Goal: Find specific page/section: Find specific page/section

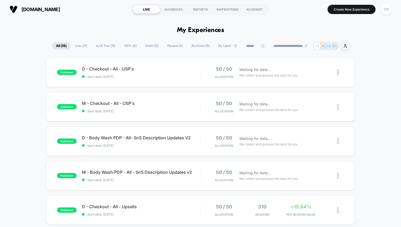
click at [260, 46] on icon at bounding box center [262, 46] width 4 height 4
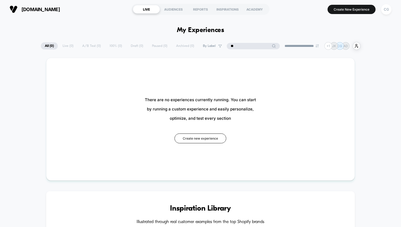
type input "*"
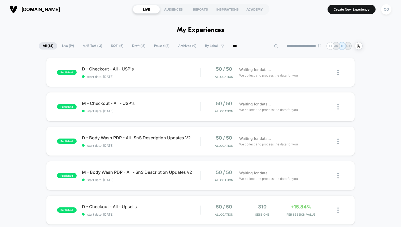
type input "****"
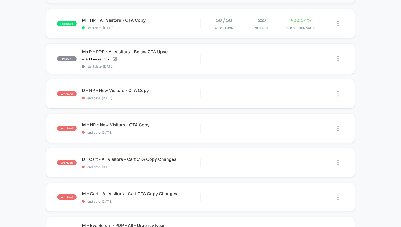
scroll to position [90, 0]
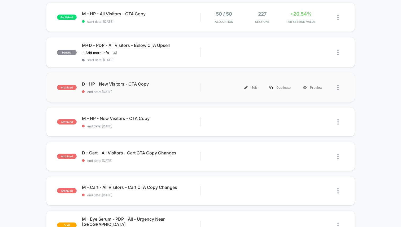
type input "***"
click at [199, 85] on span "D - HP - New Visitors - CTA Copy Click to edit experience details" at bounding box center [141, 83] width 118 height 5
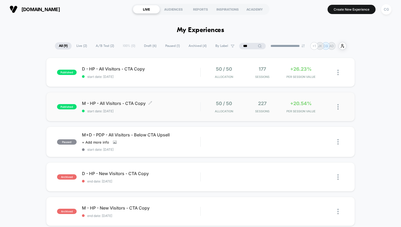
click at [114, 101] on span "M - HP - All Visitors - CTA Copy Click to edit experience details" at bounding box center [141, 103] width 118 height 5
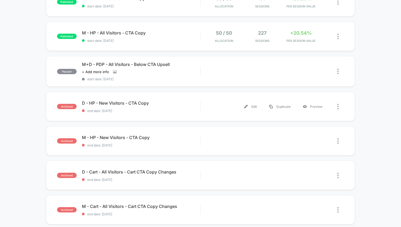
scroll to position [77, 0]
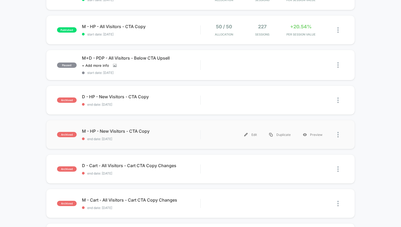
click at [105, 128] on div "archived M - HP - New Visitors - CTA Copy end date: [DATE] Edit Duplicate Previ…" at bounding box center [200, 134] width 308 height 29
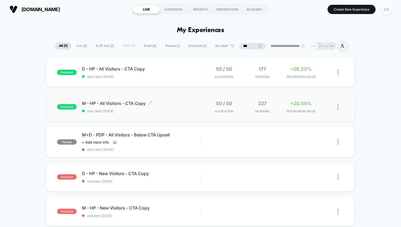
click at [137, 105] on span "M - HP - All Visitors - CTA Copy Click to edit experience details" at bounding box center [141, 103] width 118 height 5
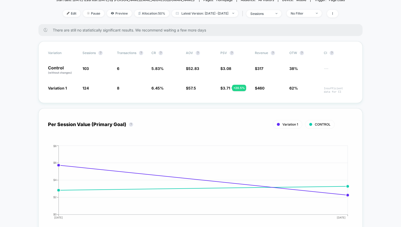
scroll to position [66, 0]
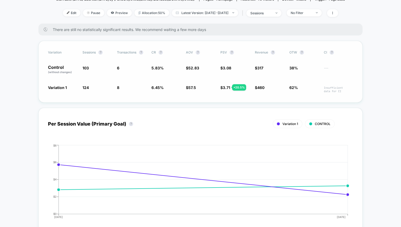
click at [153, 51] on span "CR" at bounding box center [153, 52] width 5 height 4
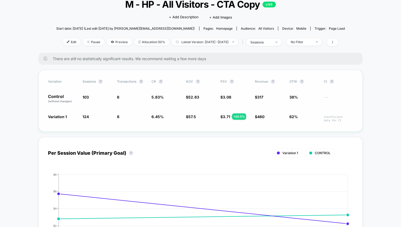
scroll to position [36, 0]
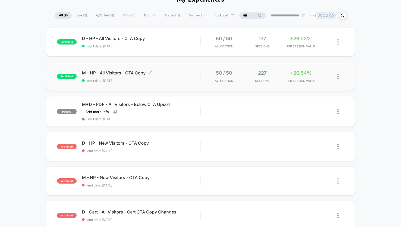
scroll to position [61, 0]
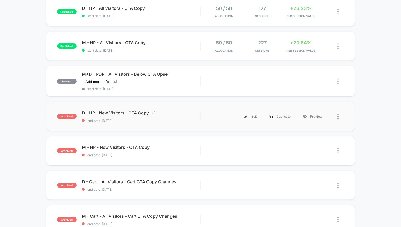
click at [171, 119] on span "end date: [DATE]" at bounding box center [141, 121] width 118 height 4
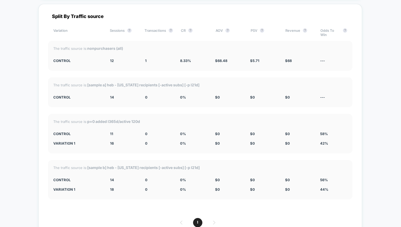
scroll to position [1125, 0]
